Goal: Task Accomplishment & Management: Complete application form

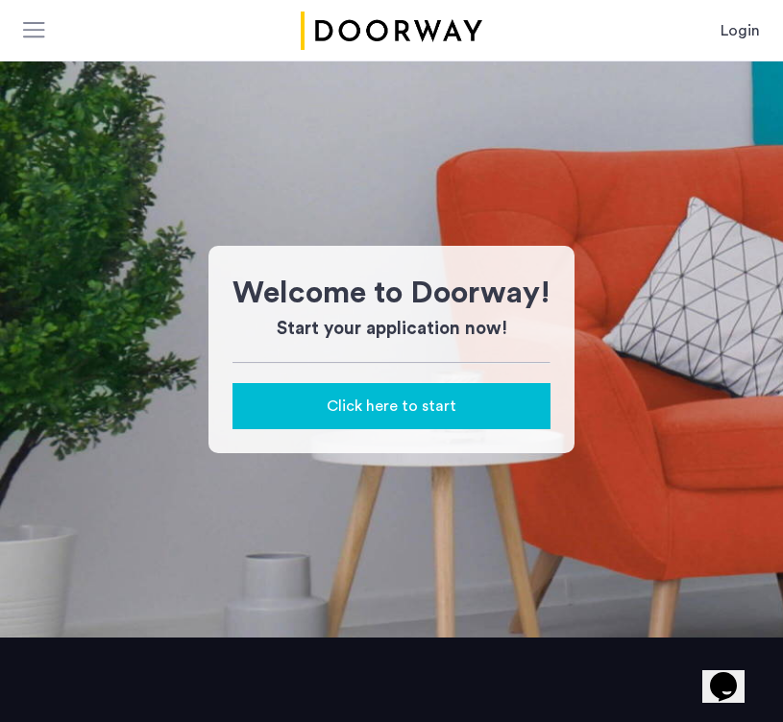
click at [355, 414] on span "Click here to start" at bounding box center [392, 406] width 130 height 23
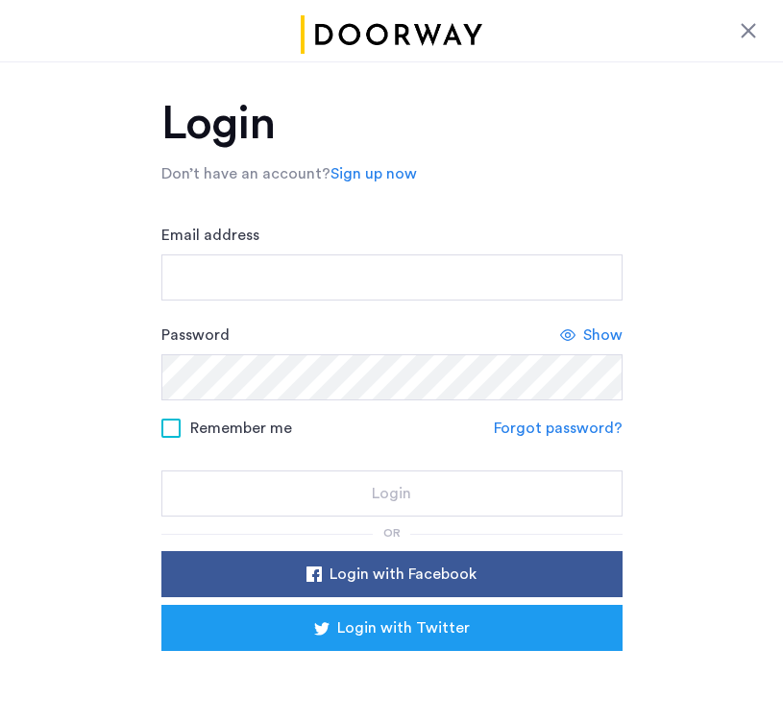
scroll to position [71, 0]
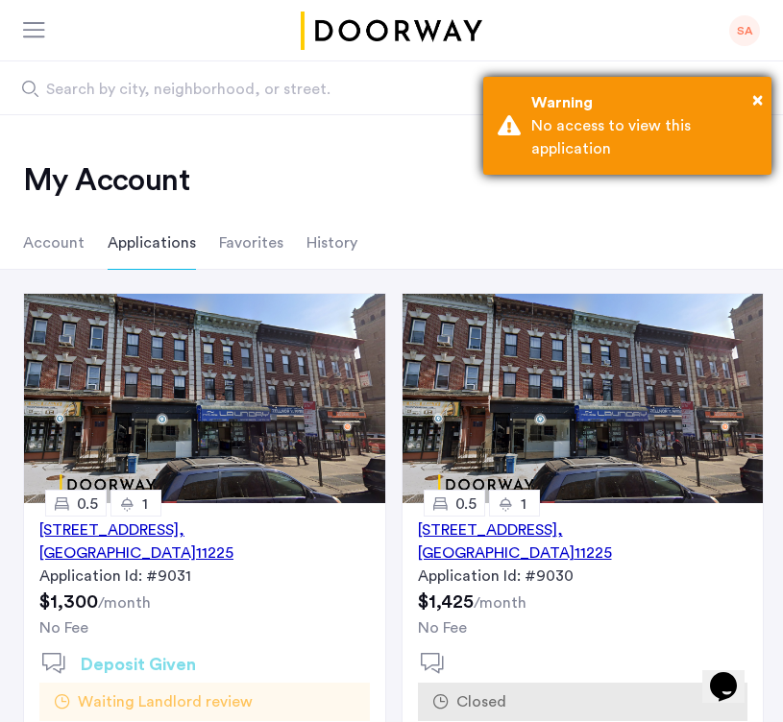
click at [763, 96] on div "× Warning No access to view this application" at bounding box center [627, 126] width 288 height 98
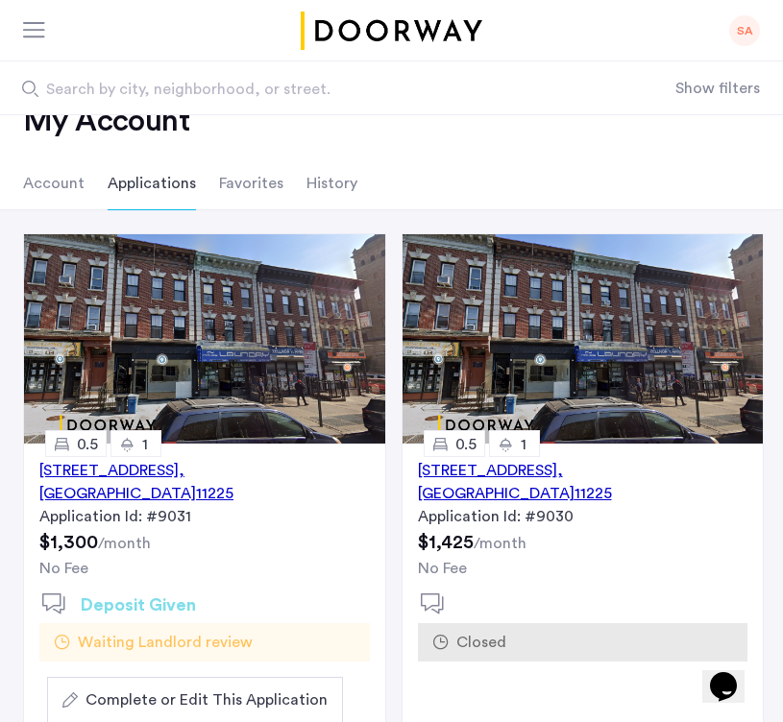
scroll to position [66, 0]
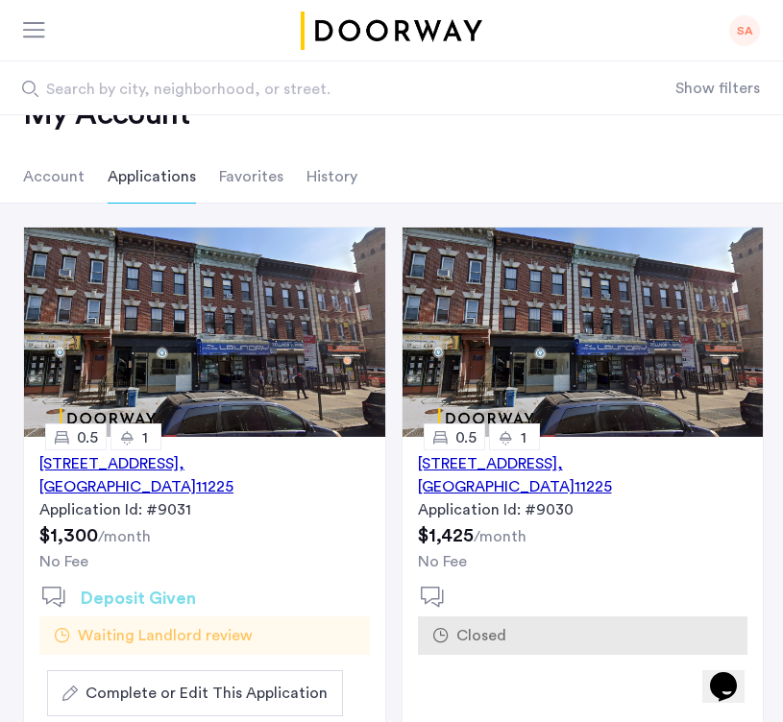
click at [200, 465] on div "1071 Nostrand Avenue, Unit 2BL, Brooklyn , NY 11225" at bounding box center [204, 475] width 330 height 46
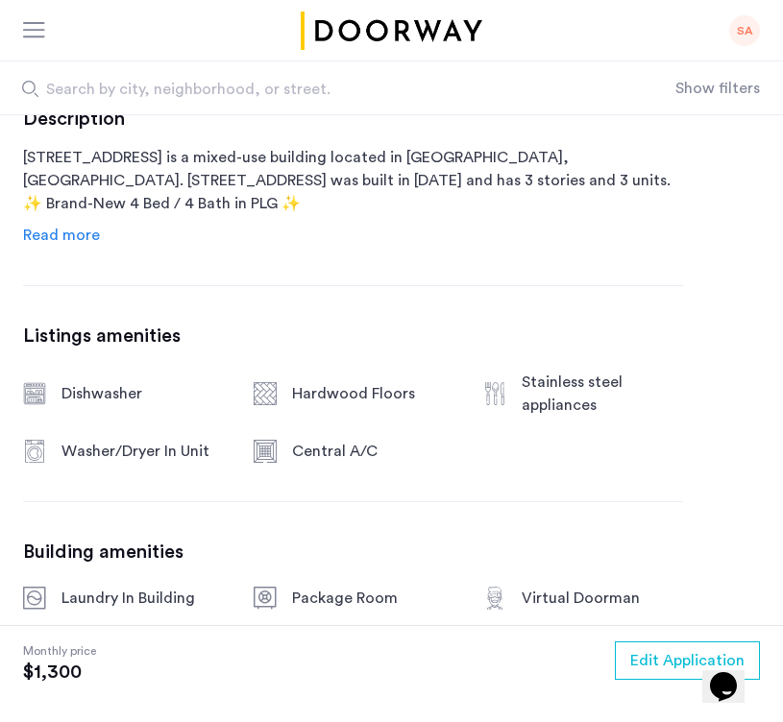
scroll to position [896, 0]
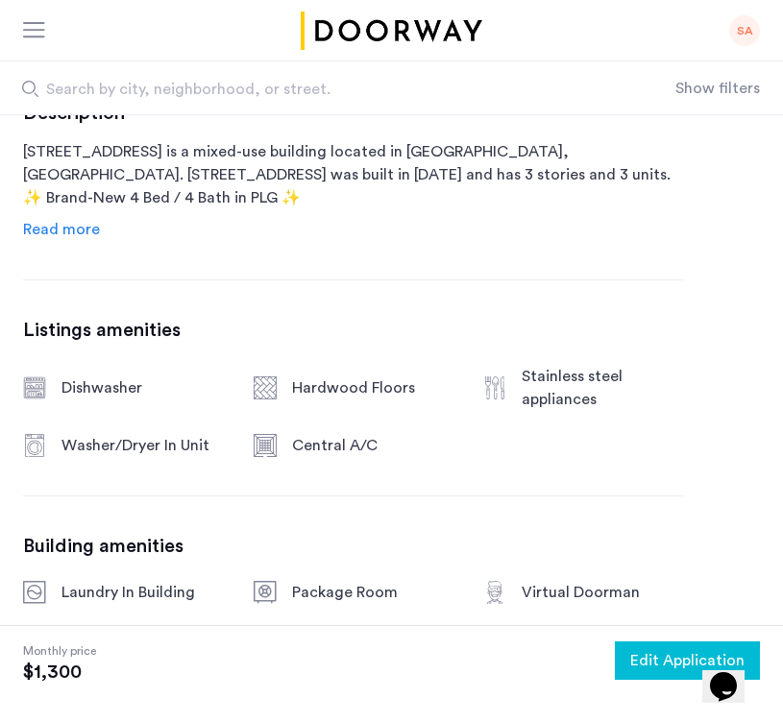
click at [673, 642] on button "Edit Application" at bounding box center [687, 661] width 145 height 38
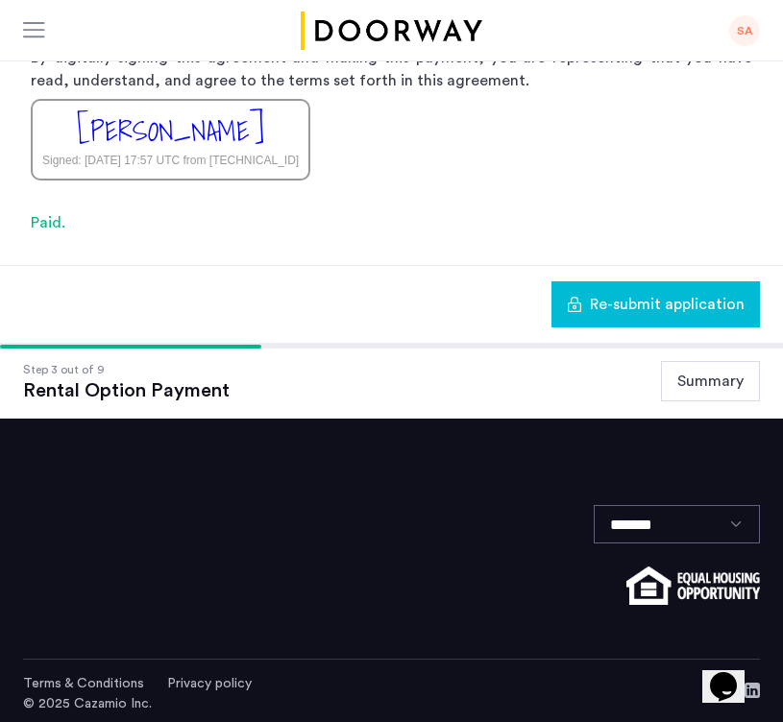
scroll to position [476, 0]
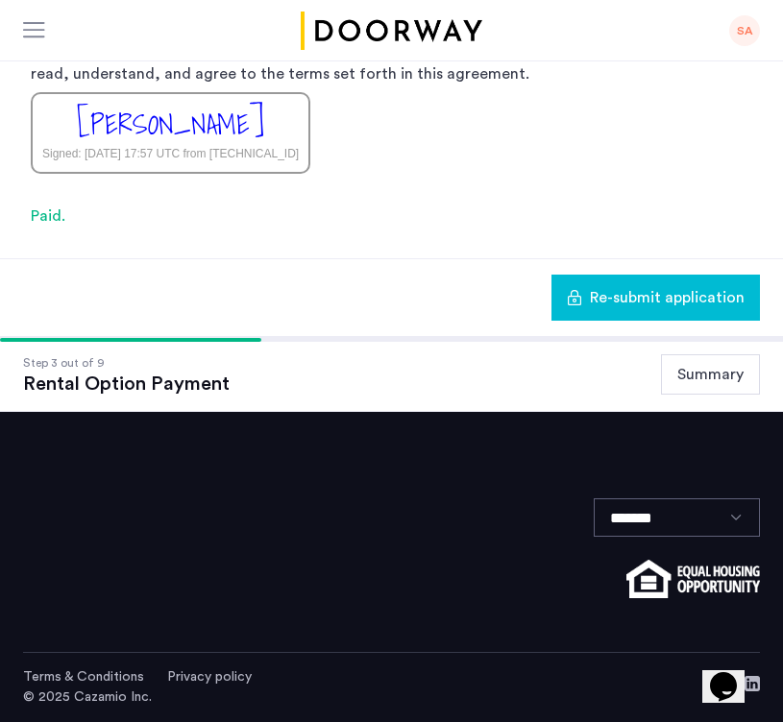
click at [327, 372] on div "Step 3 out of 9 Rental Option Payment Summary" at bounding box center [391, 374] width 737 height 42
click at [236, 372] on div "Step 3 out of 9 Rental Option Payment Summary" at bounding box center [391, 374] width 737 height 42
click at [720, 371] on button "Summary" at bounding box center [710, 374] width 99 height 40
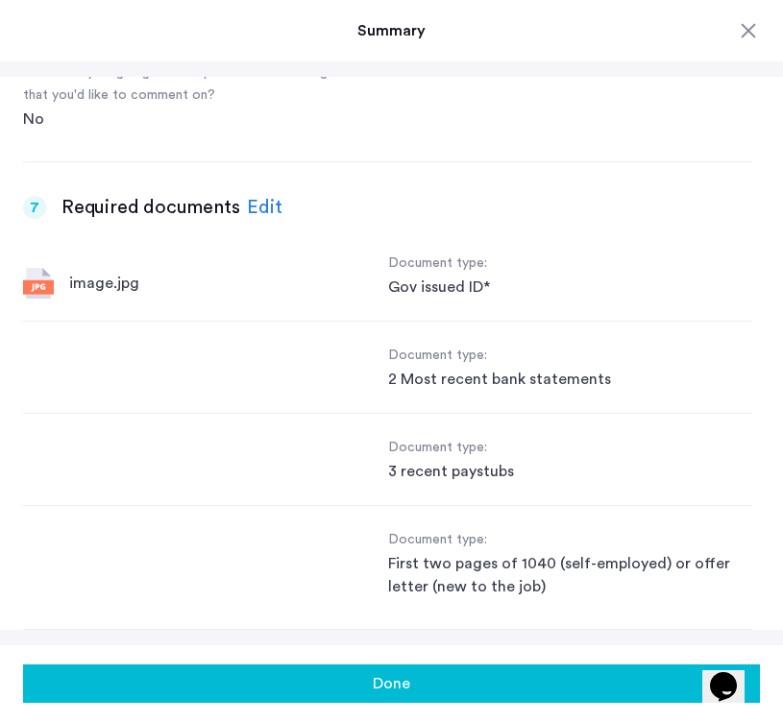
scroll to position [1784, 0]
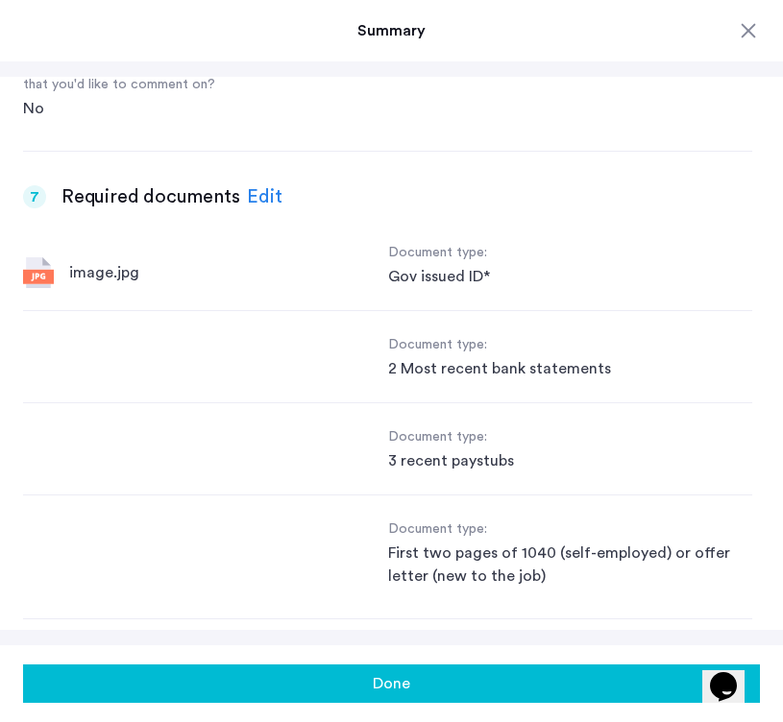
click at [93, 356] on div "Document type: 2 Most recent bank statements" at bounding box center [387, 357] width 729 height 92
drag, startPoint x: 377, startPoint y: 381, endPoint x: 510, endPoint y: 374, distance: 132.8
click at [510, 374] on div "Document type: 2 Most recent bank statements" at bounding box center [387, 357] width 729 height 92
click at [510, 374] on div "2 Most recent bank statements" at bounding box center [570, 368] width 365 height 23
click at [509, 374] on div "2 Most recent bank statements" at bounding box center [570, 368] width 365 height 23
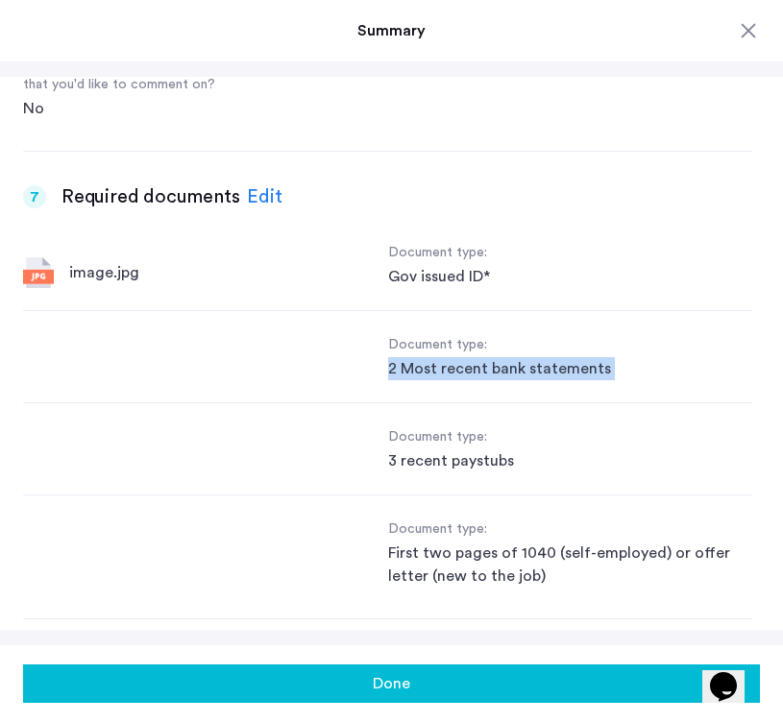
click at [509, 374] on div "2 Most recent bank statements" at bounding box center [570, 368] width 365 height 23
click at [397, 459] on div "3 recent paystubs" at bounding box center [570, 460] width 365 height 23
click at [568, 495] on div "Document type: 3 recent paystubs" at bounding box center [387, 449] width 729 height 92
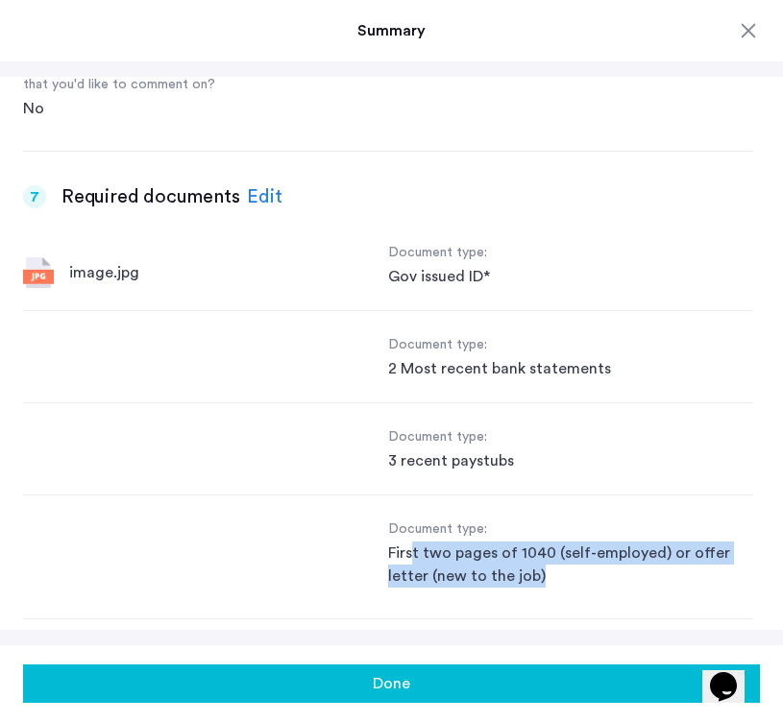
drag, startPoint x: 413, startPoint y: 563, endPoint x: 626, endPoint y: 579, distance: 213.8
click at [625, 579] on div "First two pages of 1040 (self-employed) or offer letter (new to the job)" at bounding box center [570, 565] width 365 height 46
click at [626, 579] on div "First two pages of 1040 (self-employed) or offer letter (new to the job)" at bounding box center [570, 565] width 365 height 46
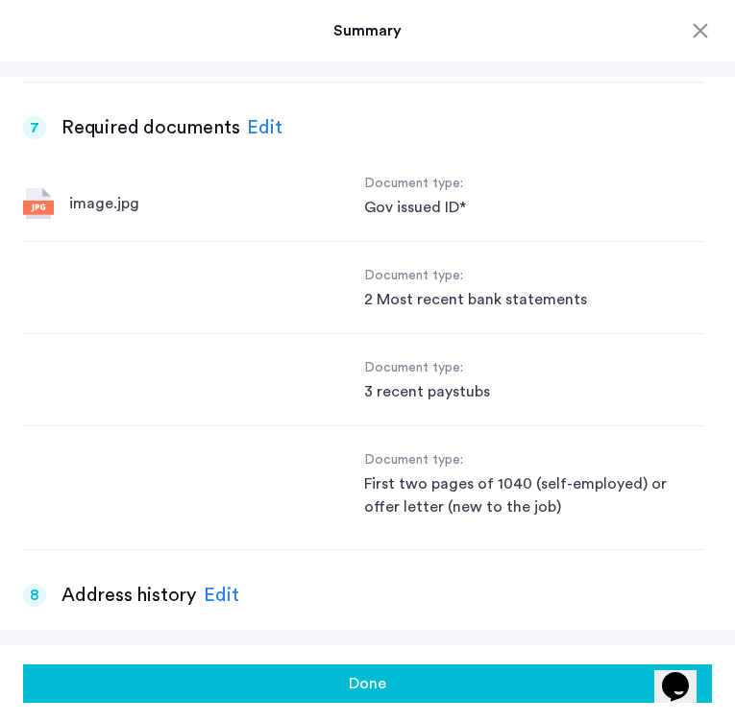
scroll to position [0, 0]
click at [460, 467] on div "Document type:" at bounding box center [534, 460] width 341 height 23
click at [267, 120] on div "Edit" at bounding box center [265, 127] width 36 height 29
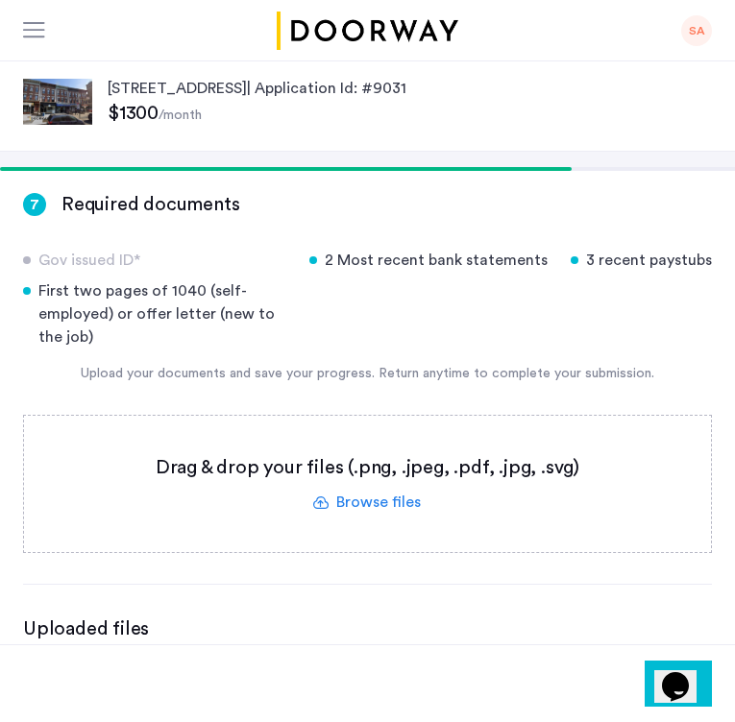
click at [329, 500] on label at bounding box center [367, 484] width 687 height 136
click at [0, 0] on input "file" at bounding box center [0, 0] width 0 height 0
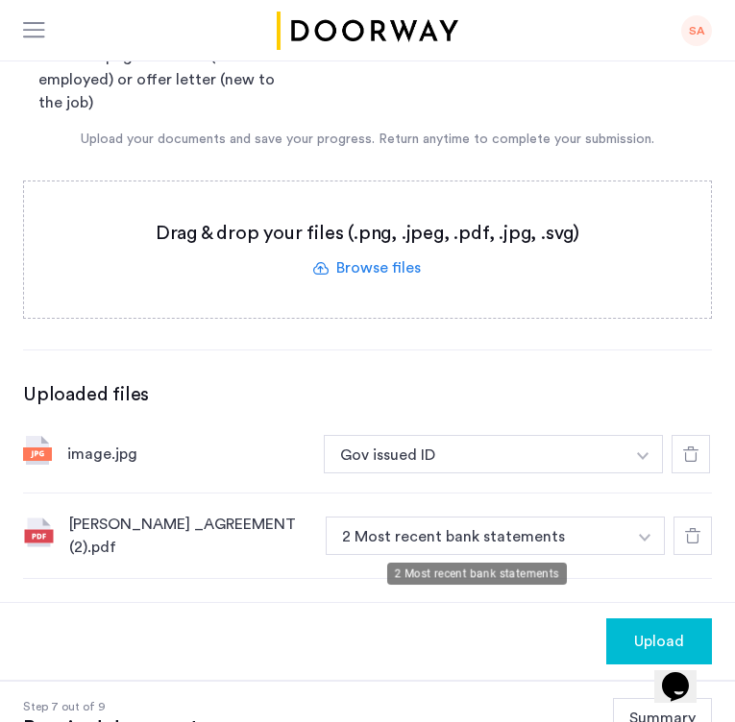
scroll to position [235, 0]
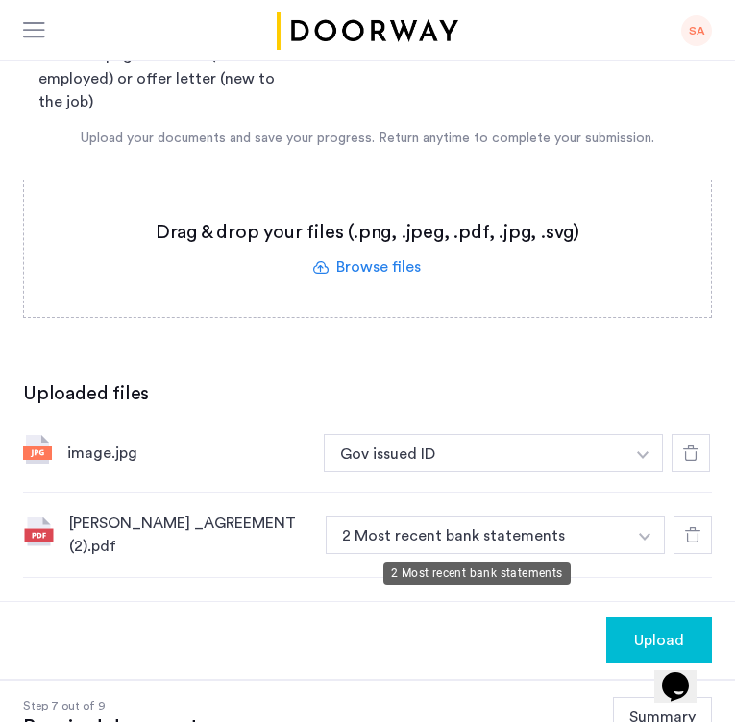
click at [537, 540] on button "2 Most recent bank statements" at bounding box center [476, 535] width 301 height 38
click at [537, 541] on button "2 Most recent bank statements" at bounding box center [476, 535] width 301 height 38
click at [579, 532] on button "2 Most recent bank statements" at bounding box center [476, 535] width 301 height 38
click at [636, 536] on button "button" at bounding box center [644, 535] width 39 height 38
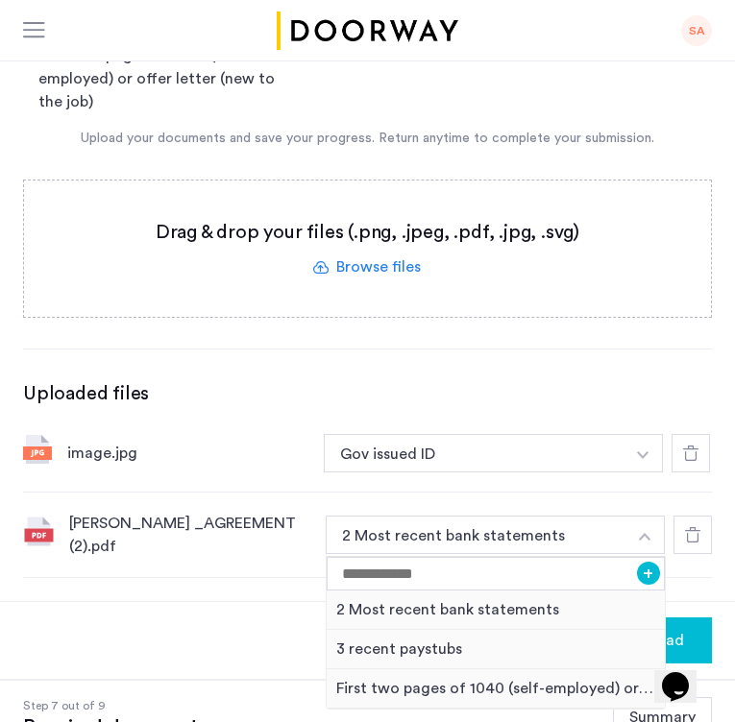
click at [636, 536] on button "button" at bounding box center [644, 535] width 39 height 38
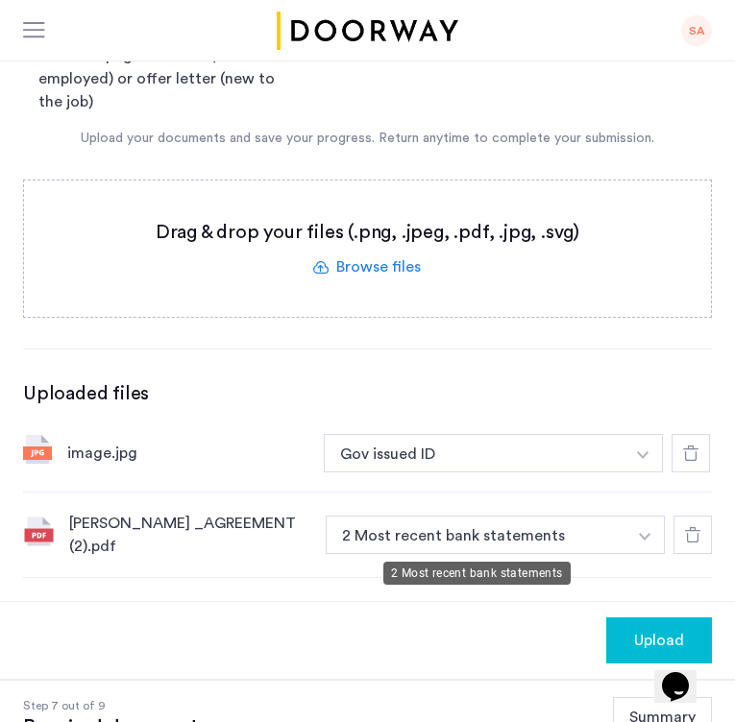
click at [629, 543] on button "button" at bounding box center [644, 535] width 39 height 38
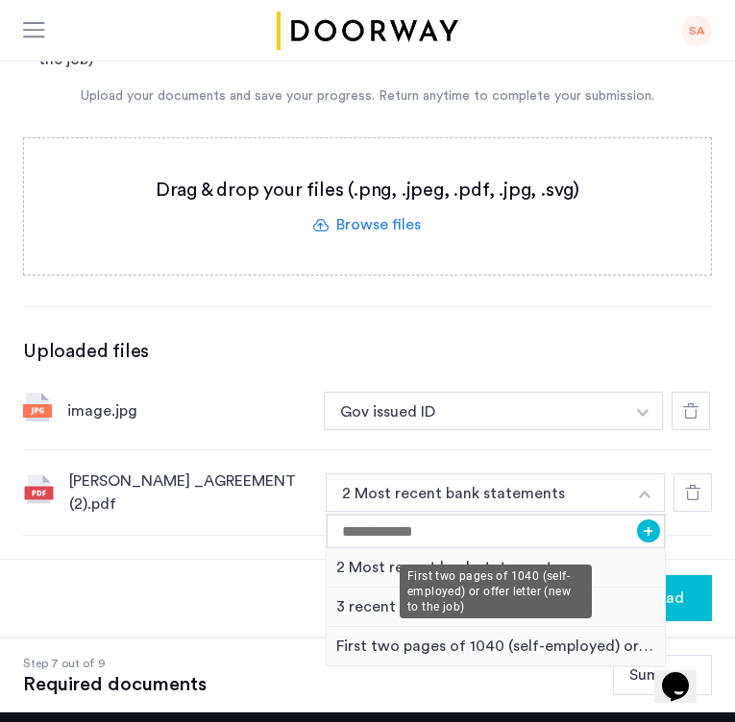
scroll to position [279, 0]
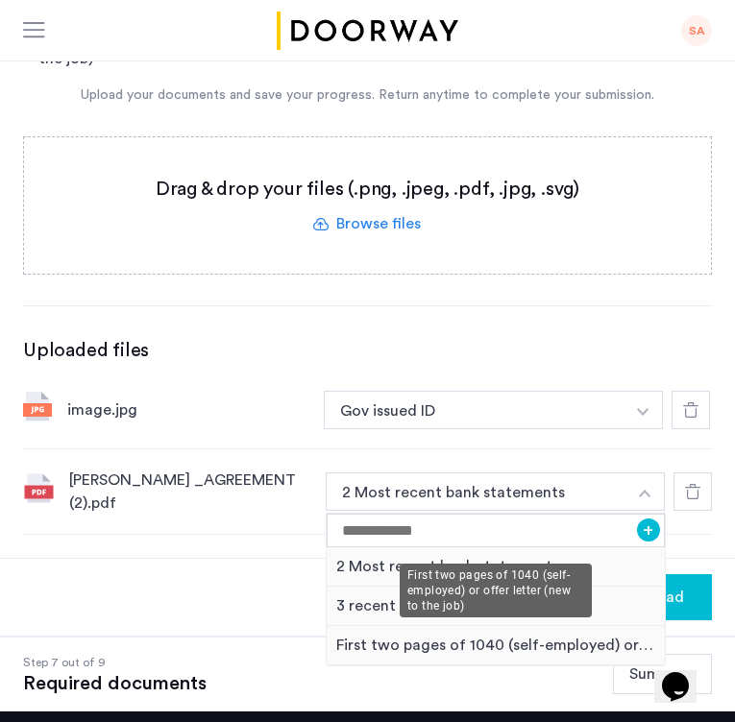
click at [503, 654] on div "First two pages of 1040 (self-employed) or offer letter (new to the job)" at bounding box center [496, 645] width 338 height 39
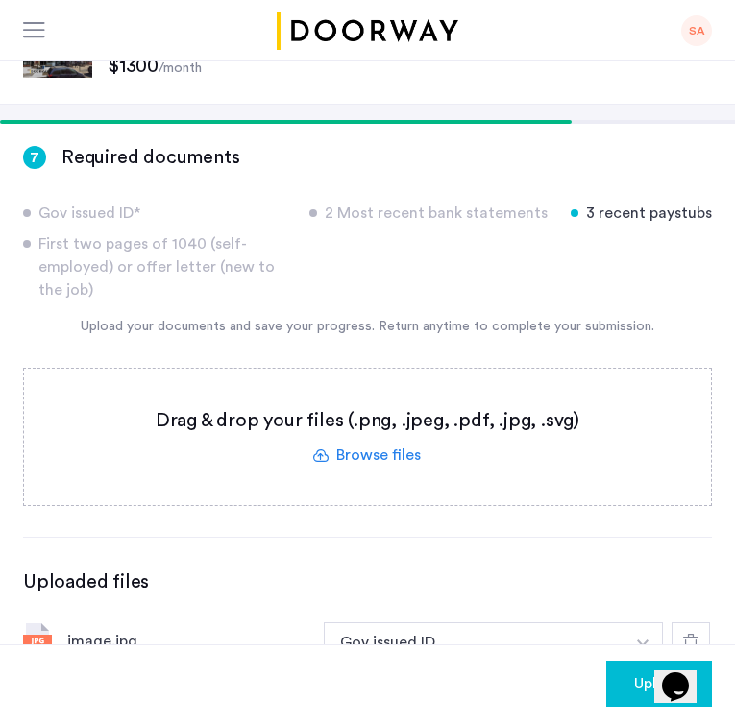
scroll to position [0, 0]
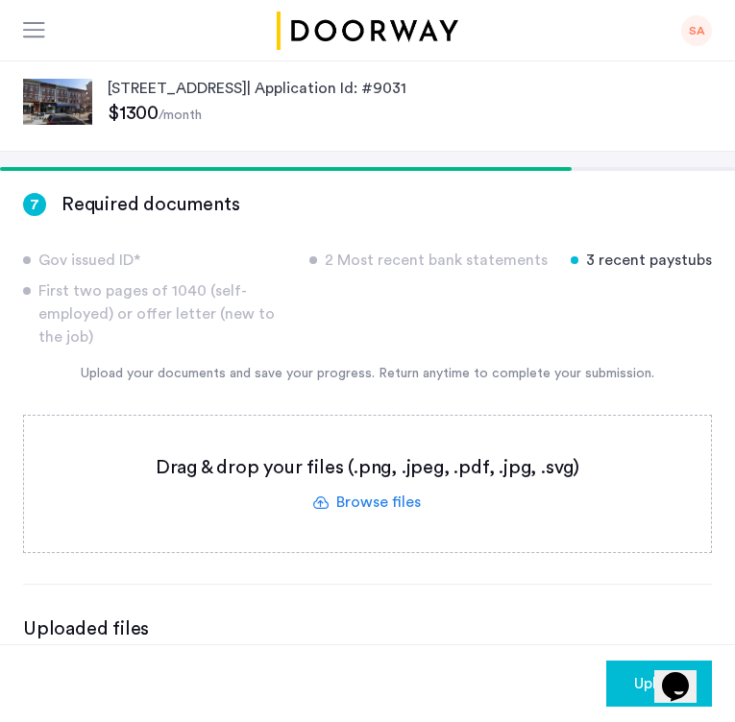
drag, startPoint x: 593, startPoint y: 265, endPoint x: 637, endPoint y: 268, distance: 44.3
click at [637, 268] on div "3 recent paystubs" at bounding box center [641, 260] width 141 height 23
drag, startPoint x: 34, startPoint y: 260, endPoint x: 206, endPoint y: 332, distance: 187.3
click at [206, 333] on div "Gov issued ID* 2 Most recent bank statements 3 recent paystubs First two pages …" at bounding box center [367, 299] width 689 height 100
click at [206, 332] on div "First two pages of 1040 (self-employed) or offer letter (new to the job)" at bounding box center [154, 313] width 263 height 69
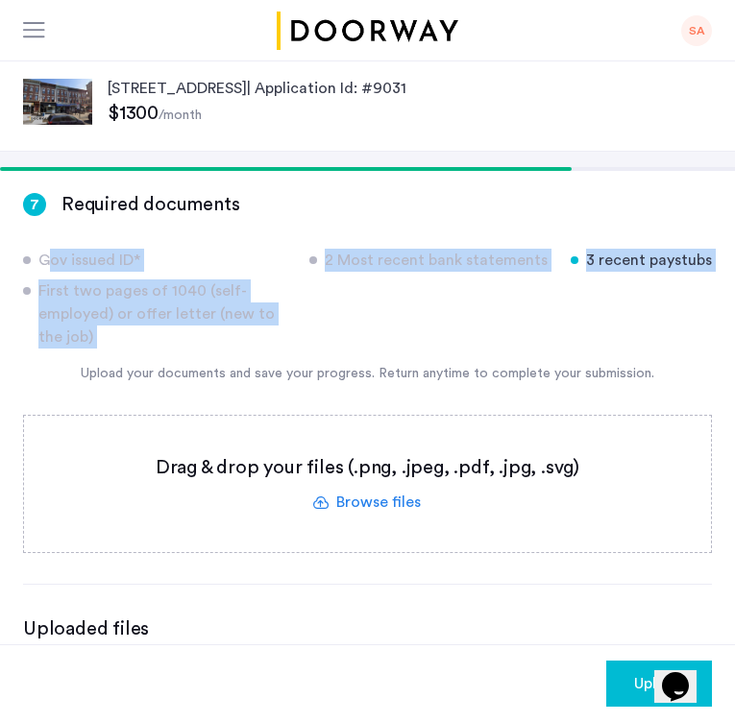
drag, startPoint x: 206, startPoint y: 332, endPoint x: 12, endPoint y: 231, distance: 218.7
click at [12, 231] on div "7 Required documents Gov issued ID* 2 Most recent bank statements 3 recent pays…" at bounding box center [367, 587] width 735 height 839
click at [20, 231] on div "7 Required documents Gov issued ID* 2 Most recent bank statements 3 recent pays…" at bounding box center [367, 587] width 735 height 839
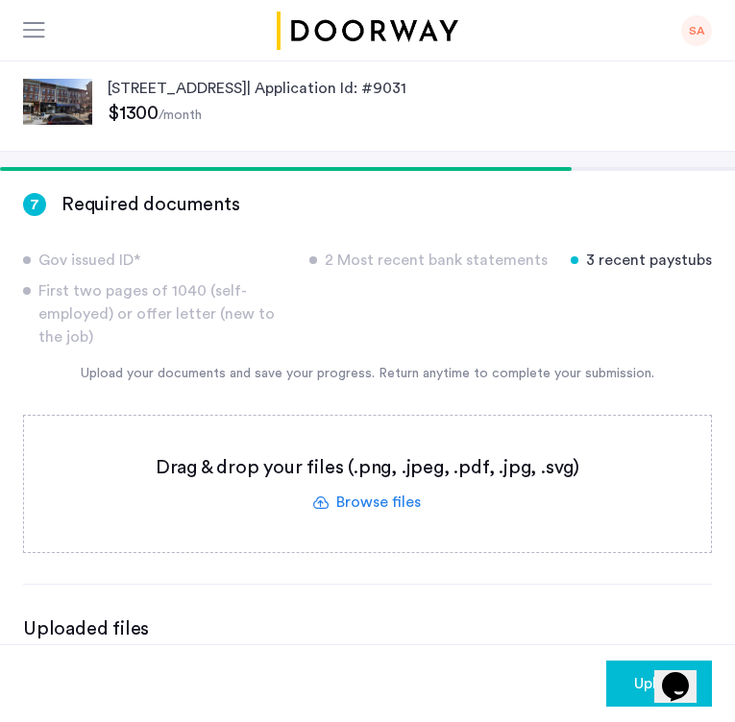
drag, startPoint x: 32, startPoint y: 255, endPoint x: 132, endPoint y: 342, distance: 132.1
click at [132, 342] on div "Gov issued ID* 2 Most recent bank statements 3 recent paystubs First two pages …" at bounding box center [367, 299] width 689 height 100
click at [132, 342] on div "First two pages of 1040 (self-employed) or offer letter (new to the job)" at bounding box center [154, 313] width 263 height 69
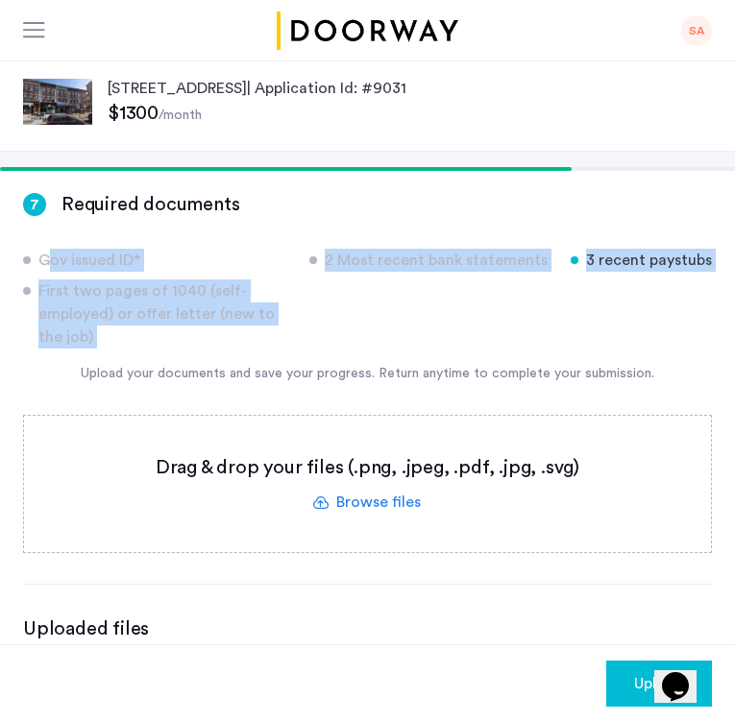
drag, startPoint x: 132, startPoint y: 342, endPoint x: 28, endPoint y: 255, distance: 135.6
click at [28, 255] on div "Gov issued ID* 2 Most recent bank statements 3 recent paystubs First two pages …" at bounding box center [367, 299] width 689 height 100
click at [29, 255] on div "Gov issued ID*" at bounding box center [154, 260] width 263 height 23
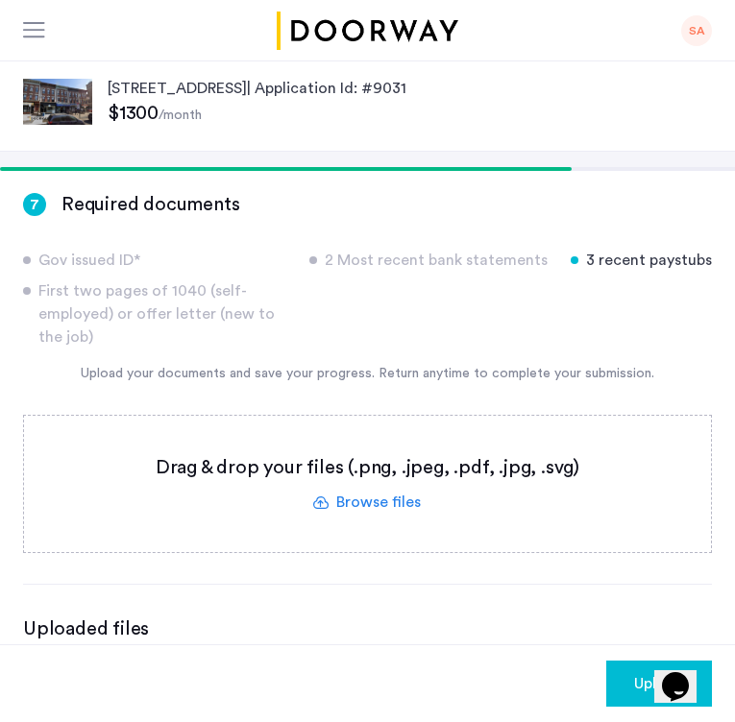
drag, startPoint x: 29, startPoint y: 255, endPoint x: 134, endPoint y: 334, distance: 132.3
click at [134, 334] on div "Gov issued ID* 2 Most recent bank statements 3 recent paystubs First two pages …" at bounding box center [367, 299] width 689 height 100
click at [134, 334] on div "First two pages of 1040 (self-employed) or offer letter (new to the job)" at bounding box center [154, 313] width 263 height 69
click at [287, 495] on label at bounding box center [367, 484] width 687 height 136
click at [0, 0] on input "file" at bounding box center [0, 0] width 0 height 0
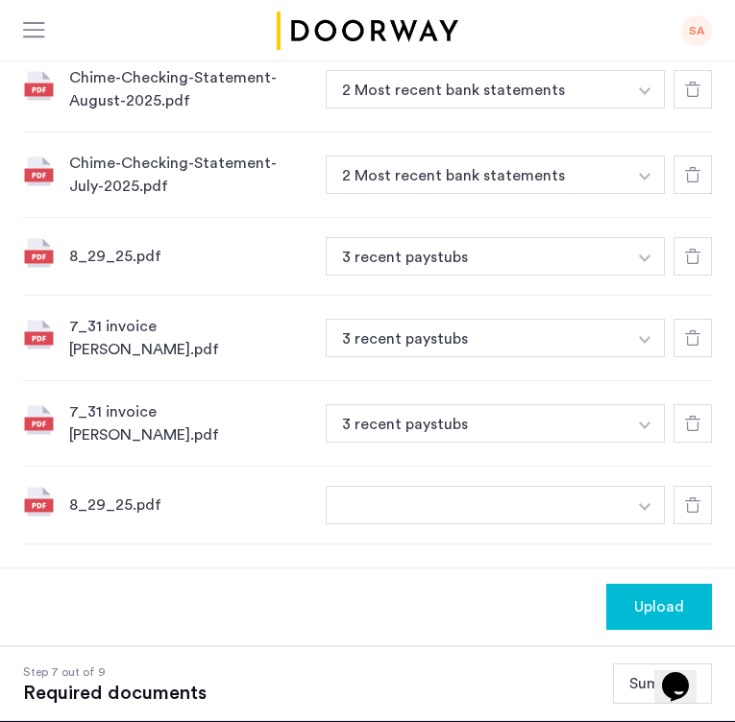
scroll to position [770, 0]
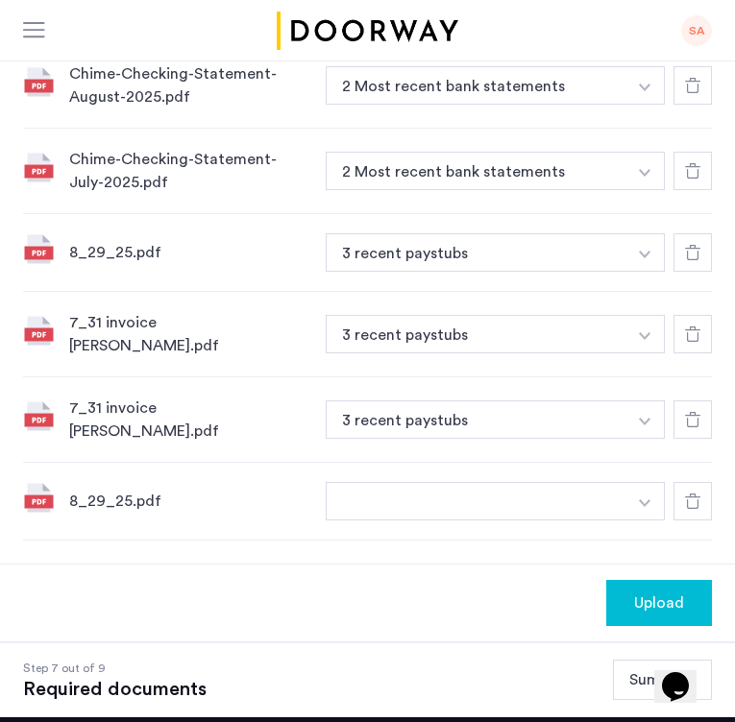
click at [688, 331] on use at bounding box center [692, 334] width 15 height 15
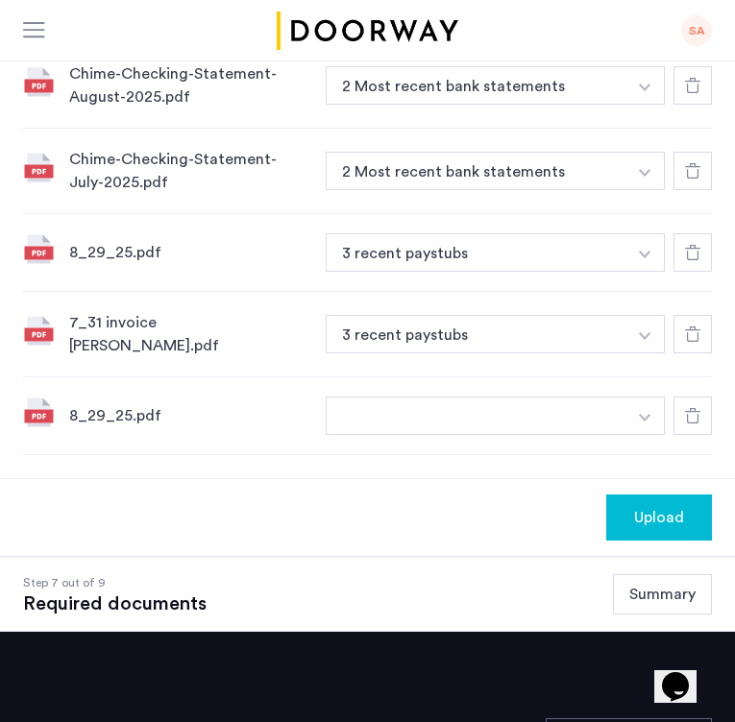
click at [700, 404] on div at bounding box center [692, 416] width 38 height 38
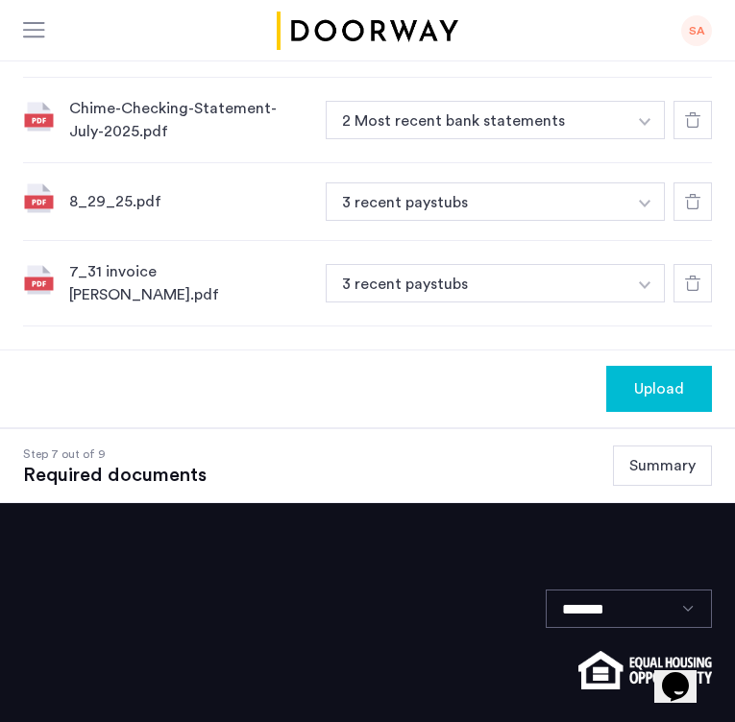
scroll to position [813, 0]
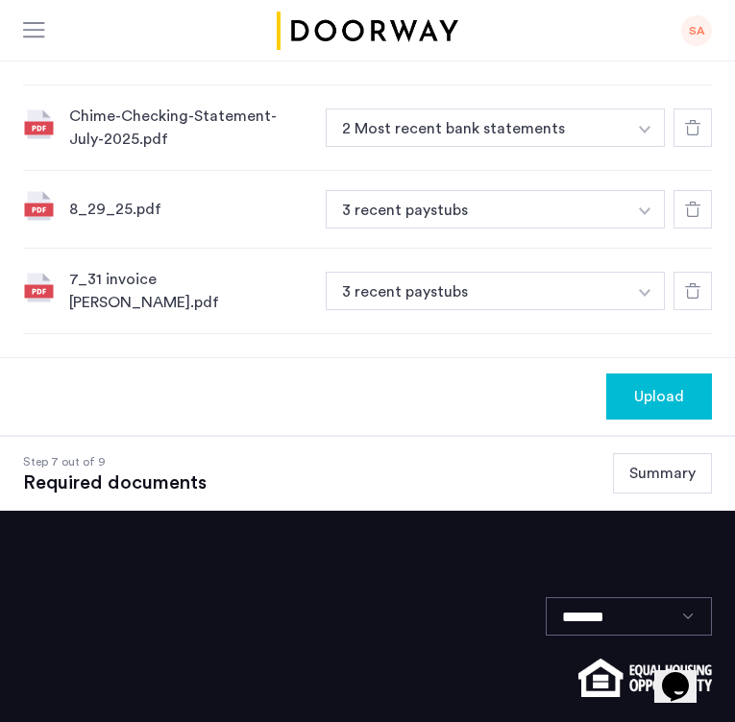
click at [693, 396] on div "Upload" at bounding box center [658, 396] width 75 height 23
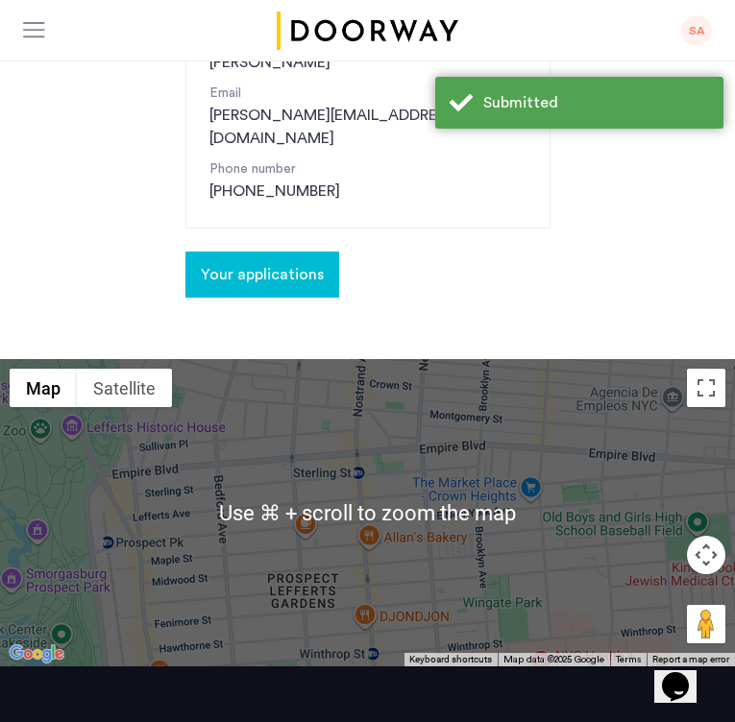
scroll to position [16, 0]
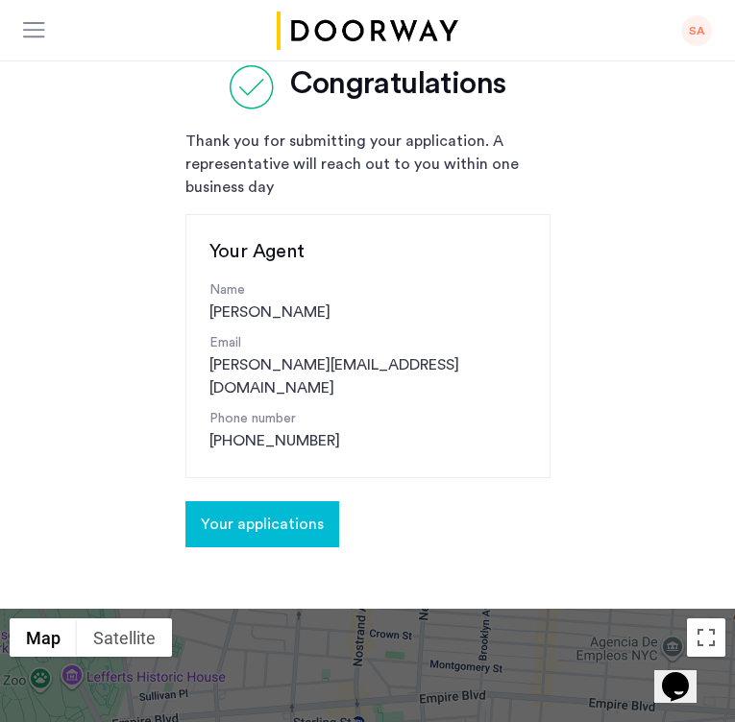
click at [278, 501] on button "Your applications" at bounding box center [262, 524] width 154 height 46
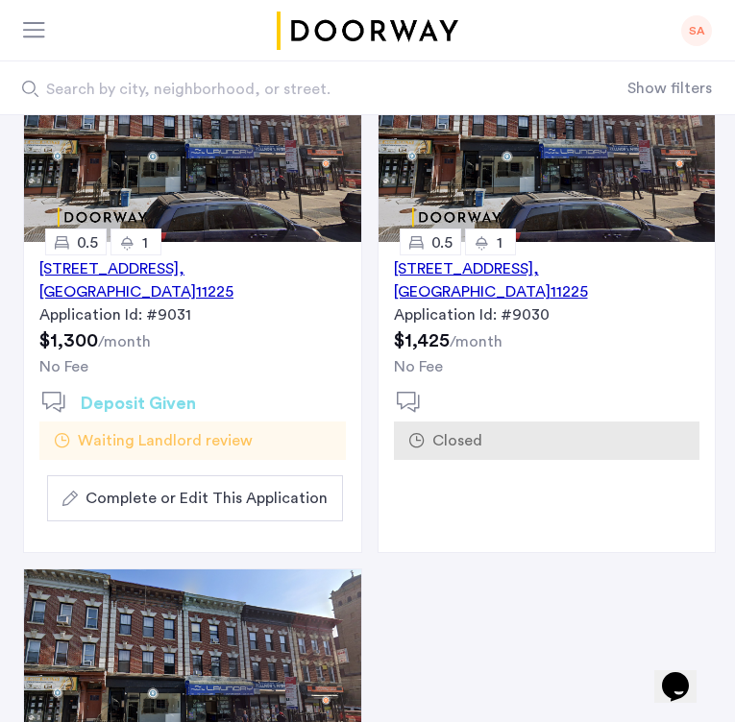
scroll to position [297, 0]
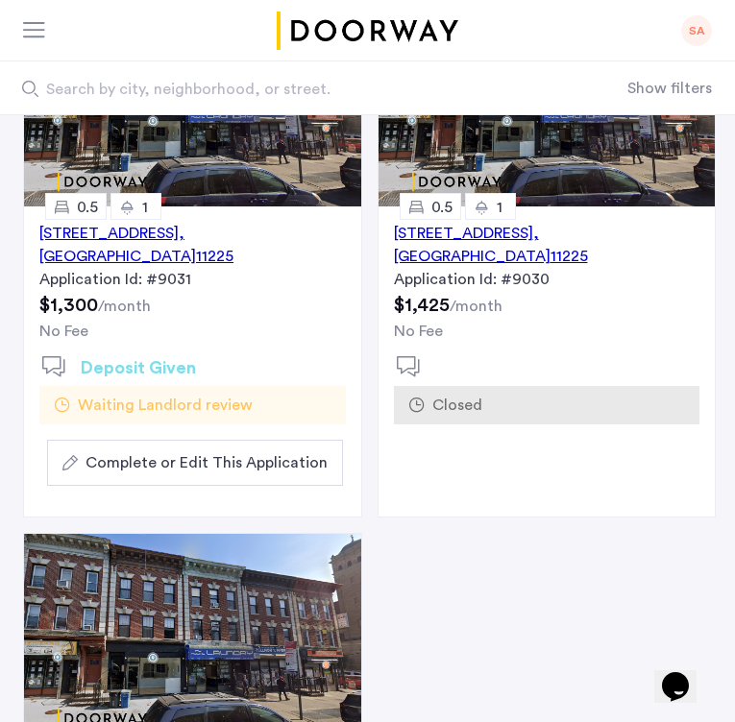
click at [216, 462] on span "Complete or Edit This Application" at bounding box center [206, 462] width 242 height 23
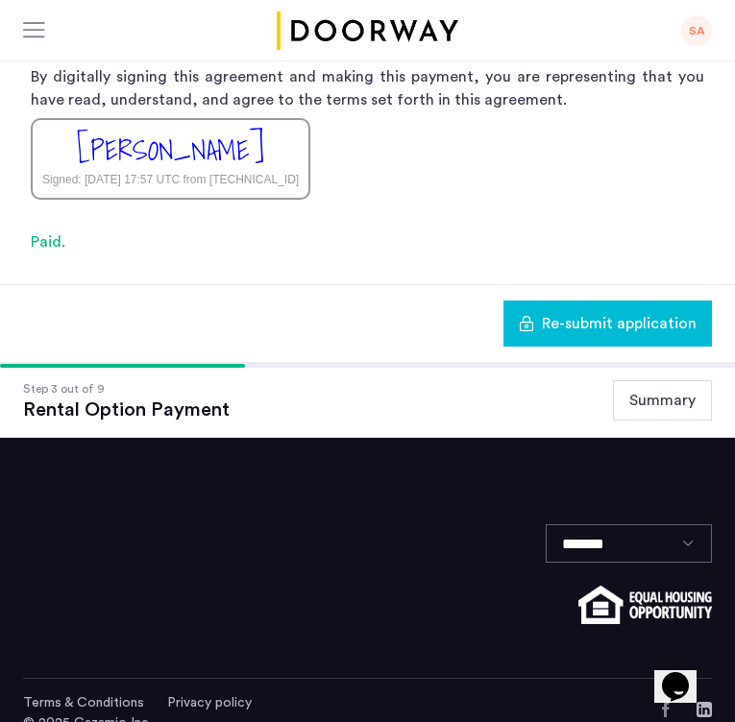
scroll to position [473, 0]
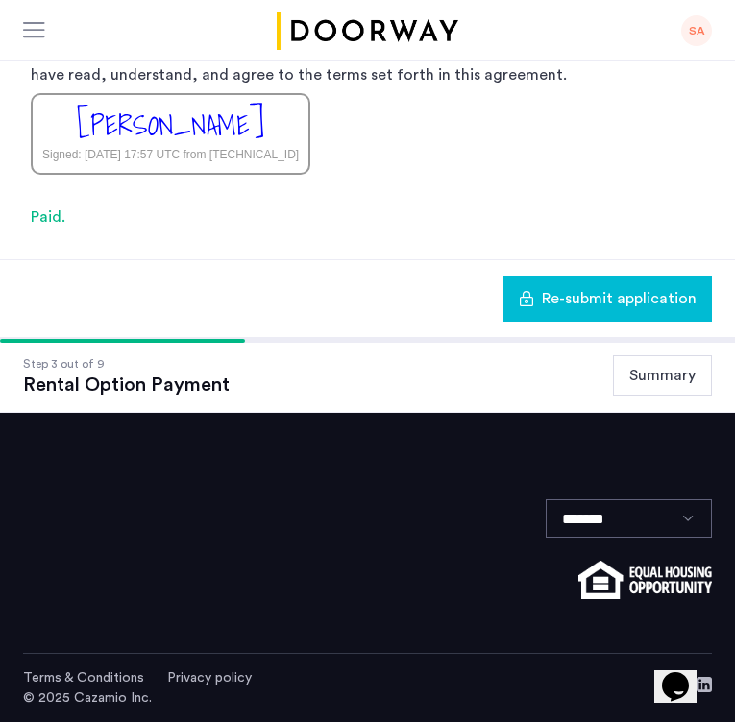
click at [651, 382] on button "Summary" at bounding box center [662, 375] width 99 height 40
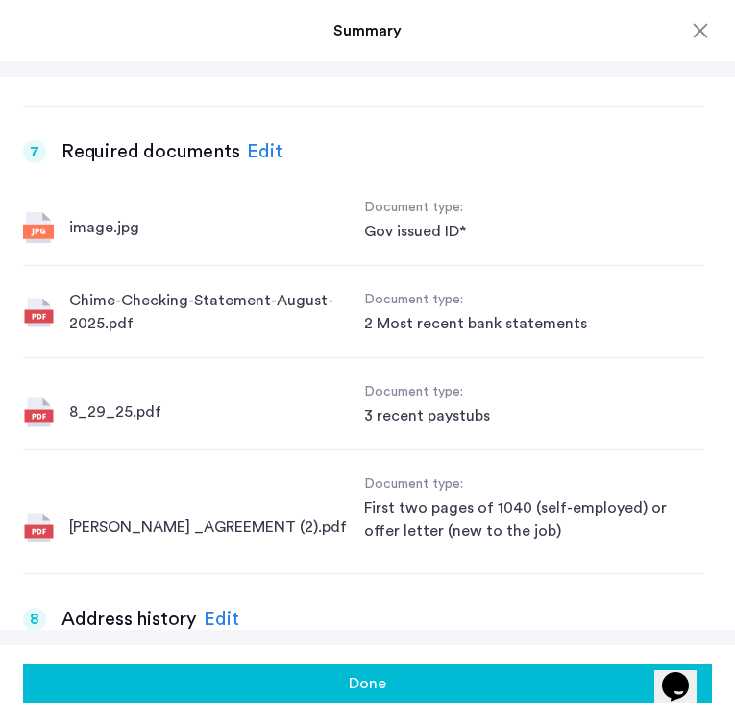
scroll to position [1869, 0]
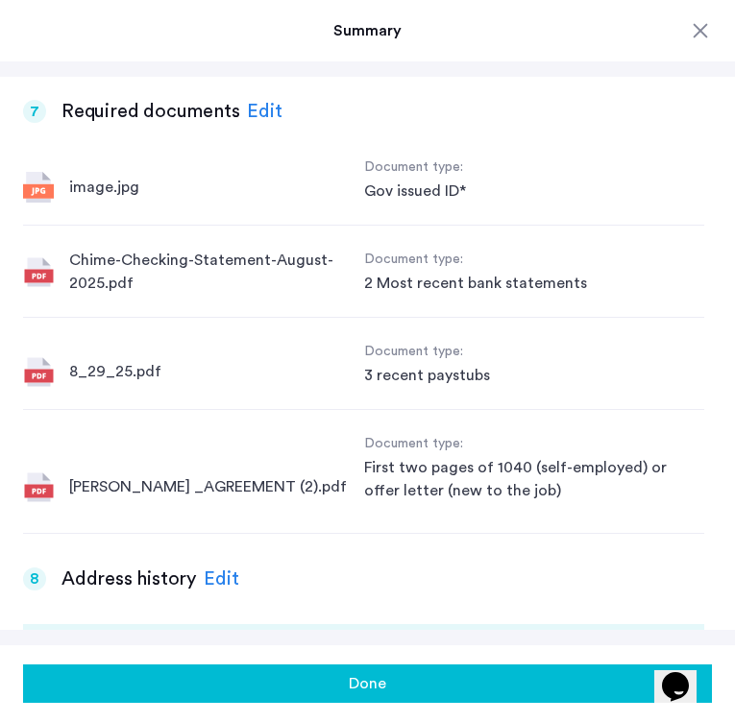
click at [250, 110] on div "Edit" at bounding box center [265, 111] width 36 height 29
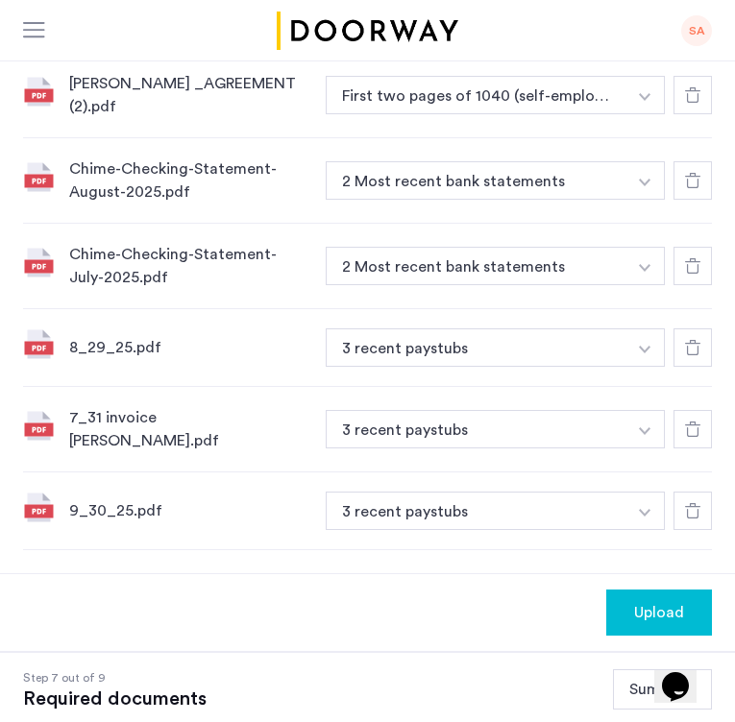
scroll to position [708, 0]
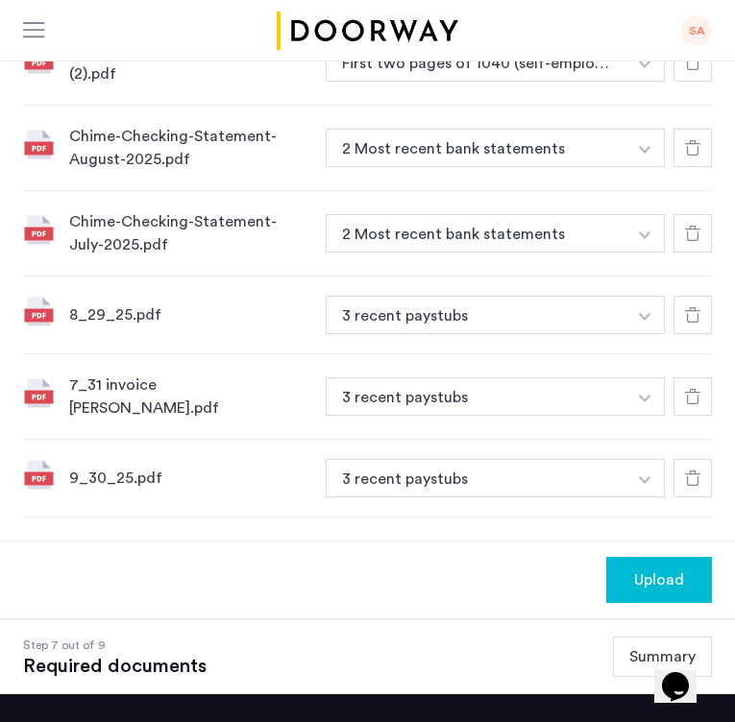
click at [663, 577] on span "Upload" at bounding box center [659, 580] width 50 height 23
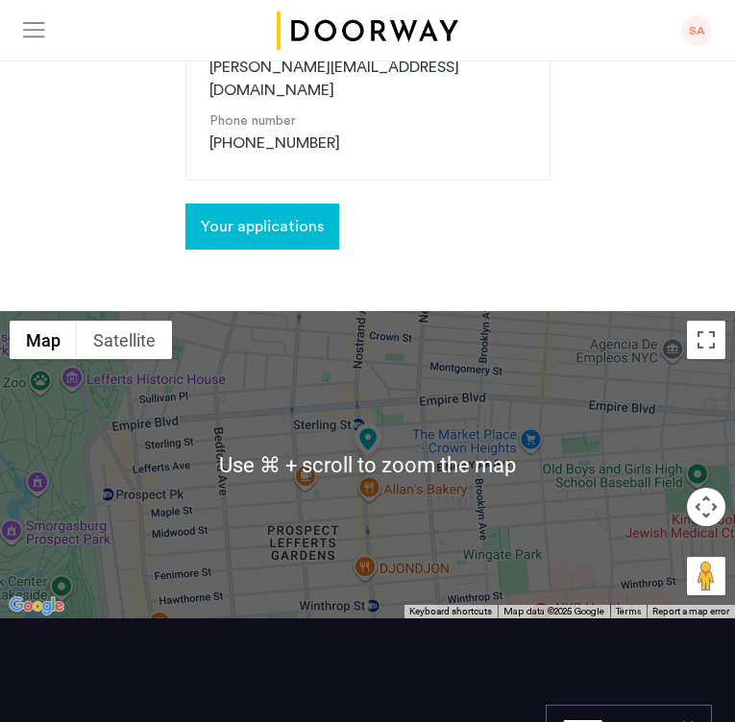
scroll to position [497, 0]
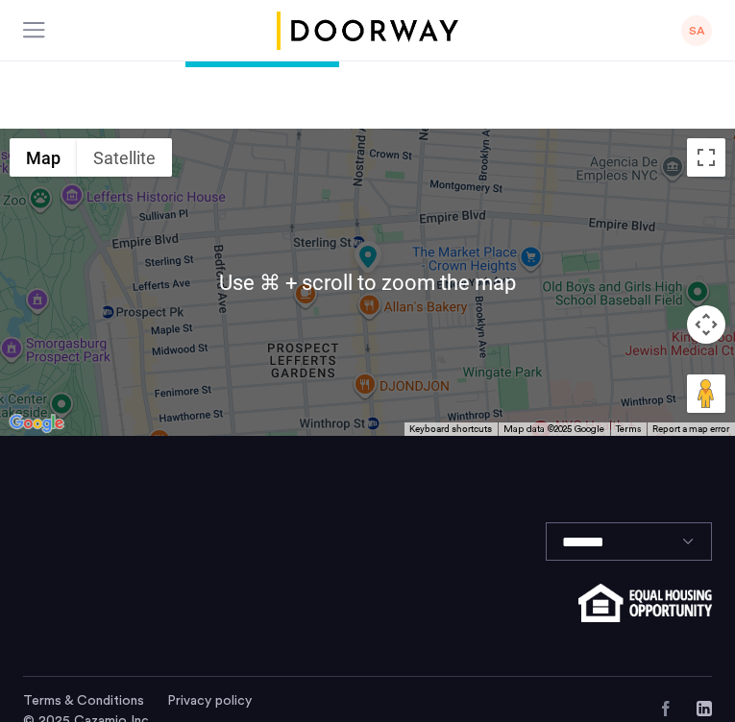
click at [392, 350] on div at bounding box center [367, 282] width 735 height 307
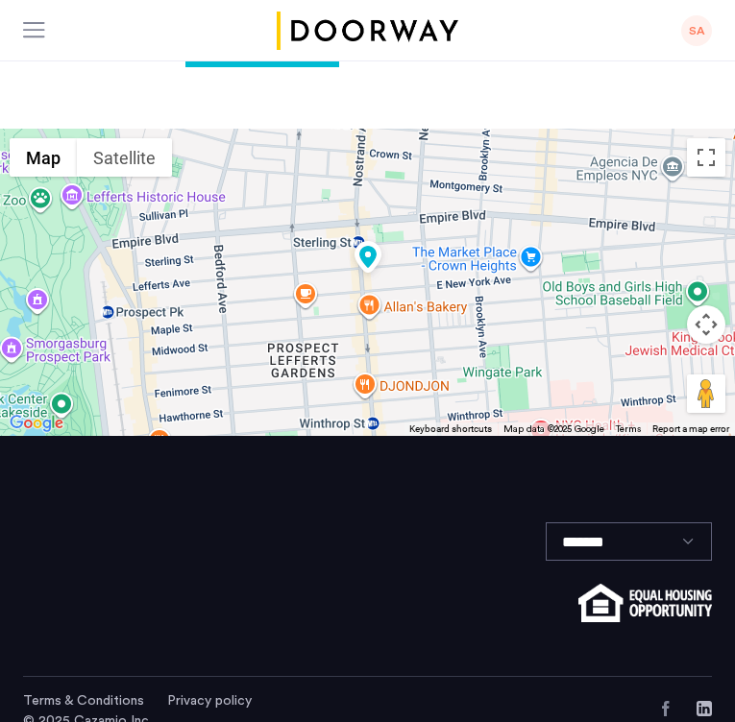
click at [367, 300] on div at bounding box center [367, 282] width 735 height 307
